Goal: Task Accomplishment & Management: Use online tool/utility

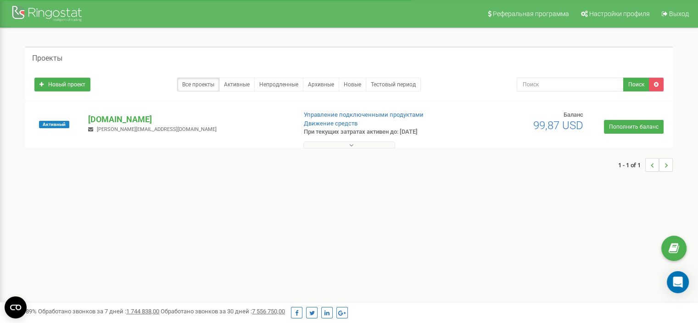
click at [344, 145] on button at bounding box center [349, 144] width 92 height 7
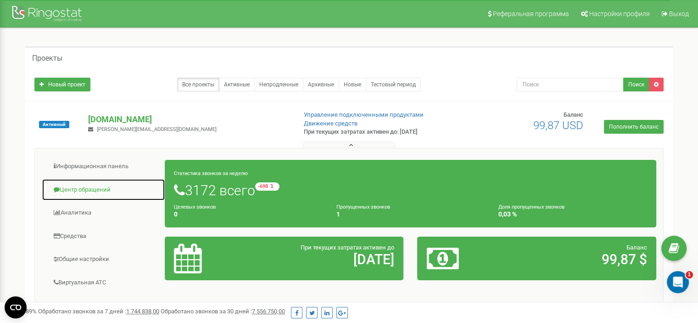
click at [70, 189] on link "Центр обращений" at bounding box center [103, 190] width 123 height 22
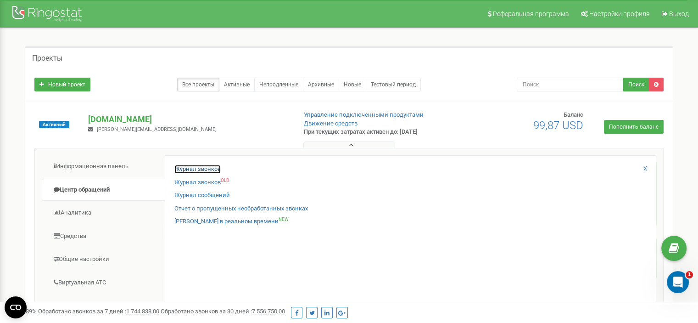
click at [191, 168] on link "Журнал звонков" at bounding box center [197, 169] width 46 height 9
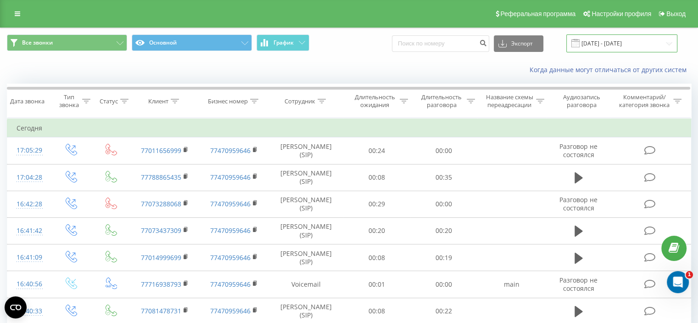
click at [610, 41] on input "20.07.2025 - 20.08.2025" at bounding box center [621, 43] width 111 height 18
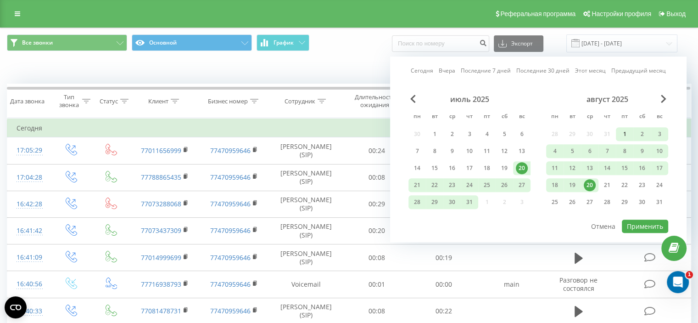
click at [625, 134] on div "1" at bounding box center [625, 134] width 12 height 12
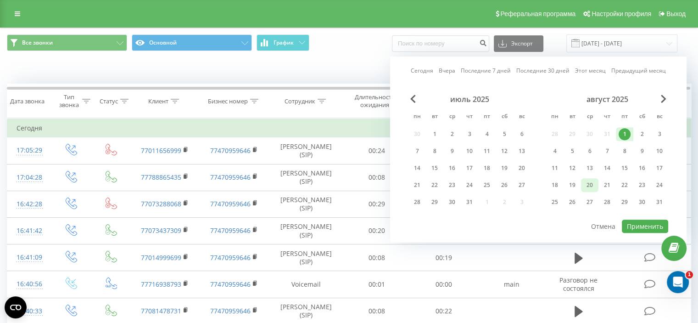
click at [592, 185] on div "20" at bounding box center [590, 185] width 12 height 12
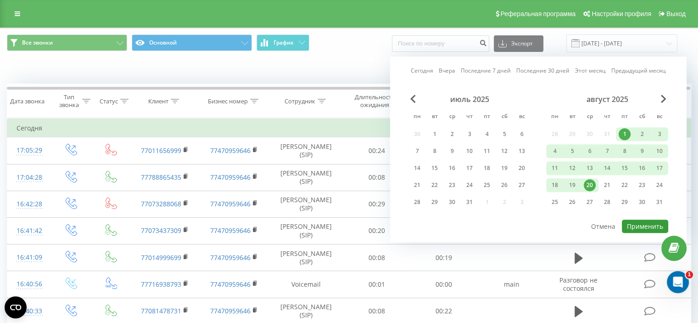
click at [635, 224] on button "Применить" at bounding box center [645, 225] width 46 height 13
type input "01.08.2025 - 20.08.2025"
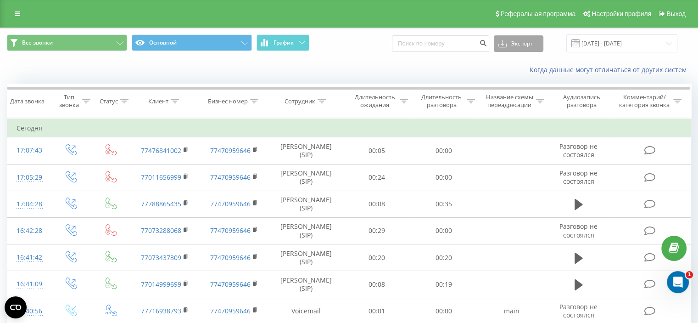
click at [528, 41] on button "Экспорт" at bounding box center [519, 43] width 50 height 17
click at [512, 76] on span ".xls" at bounding box center [507, 77] width 10 height 9
